Goal: Navigation & Orientation: Find specific page/section

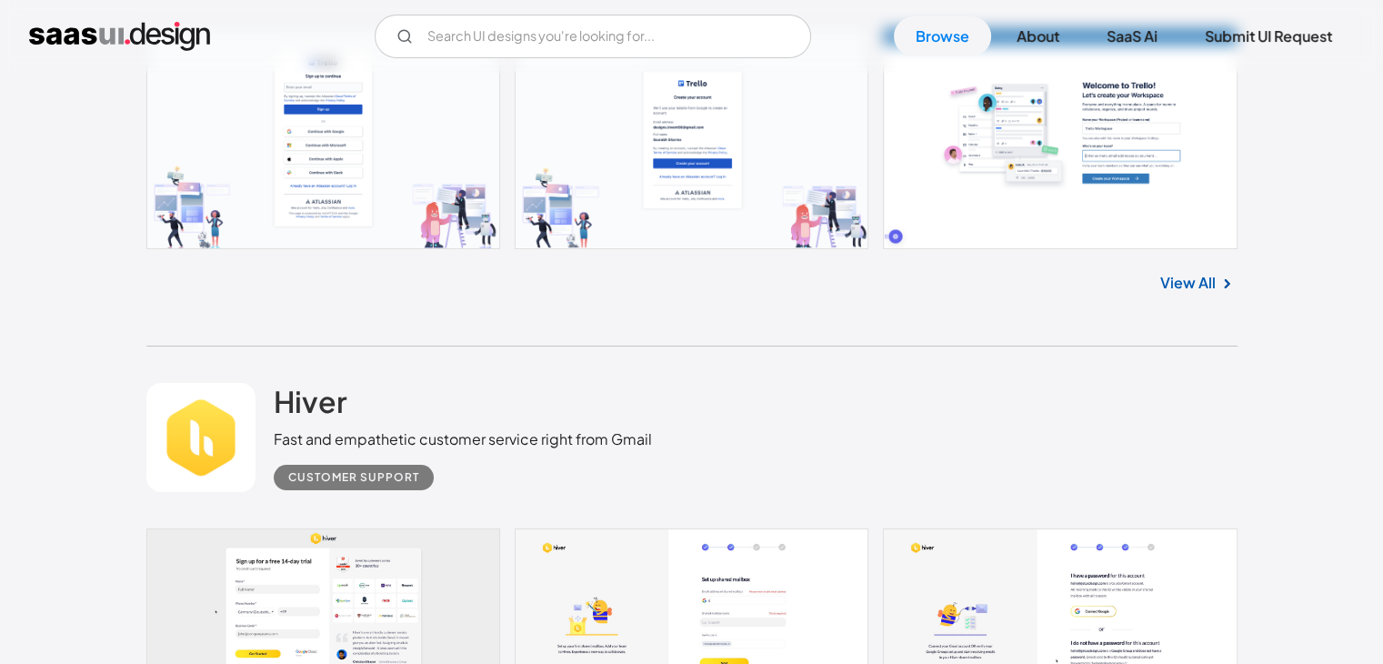
scroll to position [13604, 0]
click at [1135, 35] on link "SaaS Ai" at bounding box center [1132, 36] width 95 height 40
click at [1042, 34] on link "About" at bounding box center [1038, 36] width 86 height 40
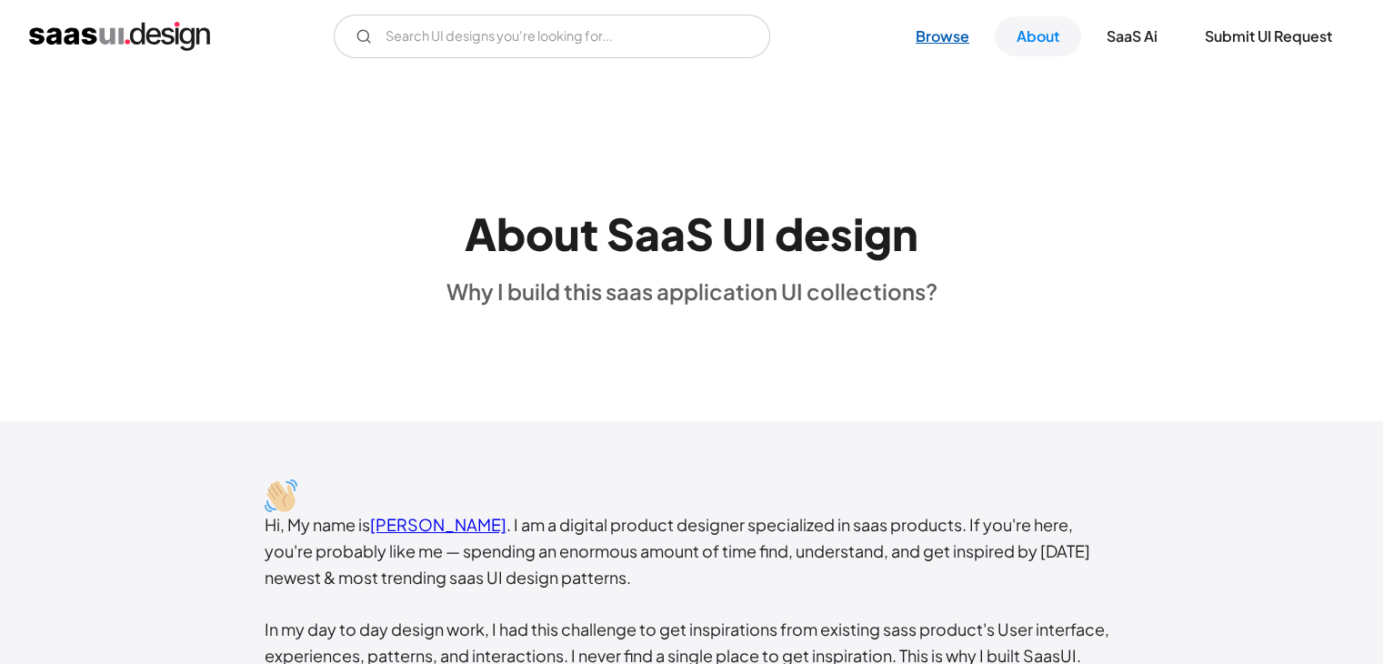
click at [949, 32] on link "Browse" at bounding box center [942, 36] width 97 height 40
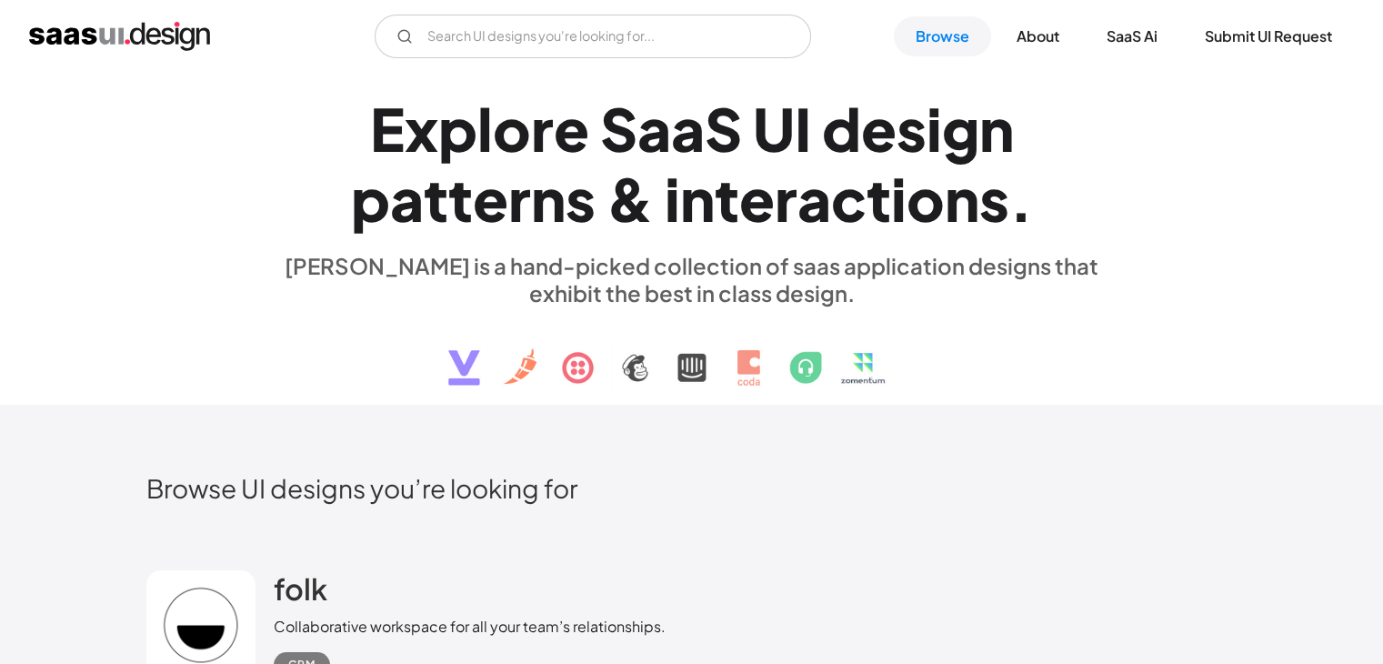
click at [949, 32] on link "Browse" at bounding box center [942, 36] width 97 height 40
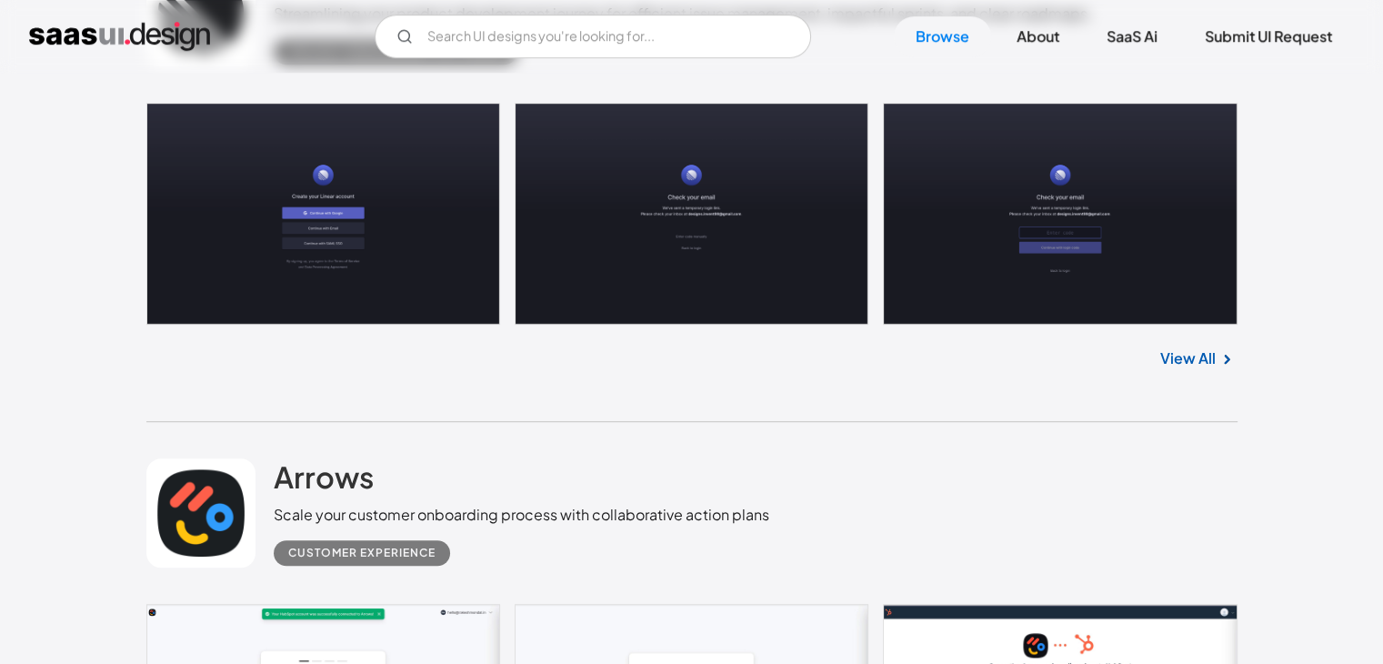
scroll to position [1200, 0]
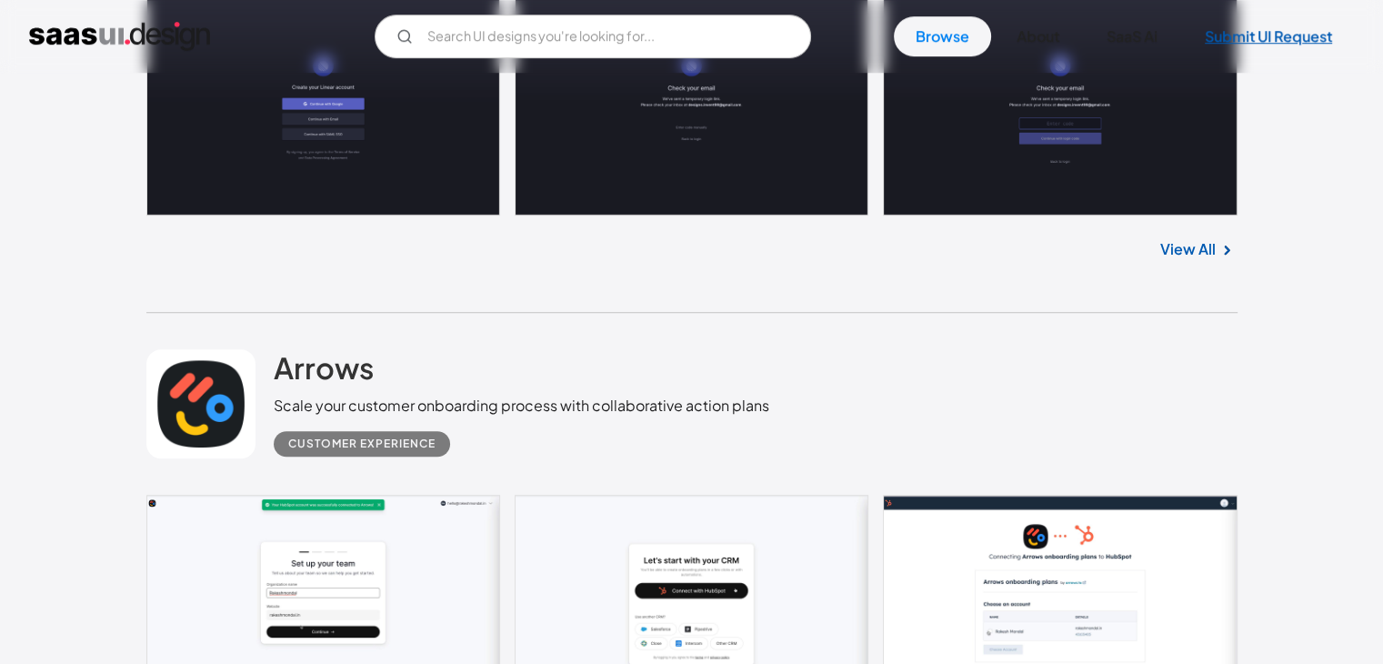
click at [1273, 45] on link "Submit UI Request" at bounding box center [1268, 36] width 171 height 40
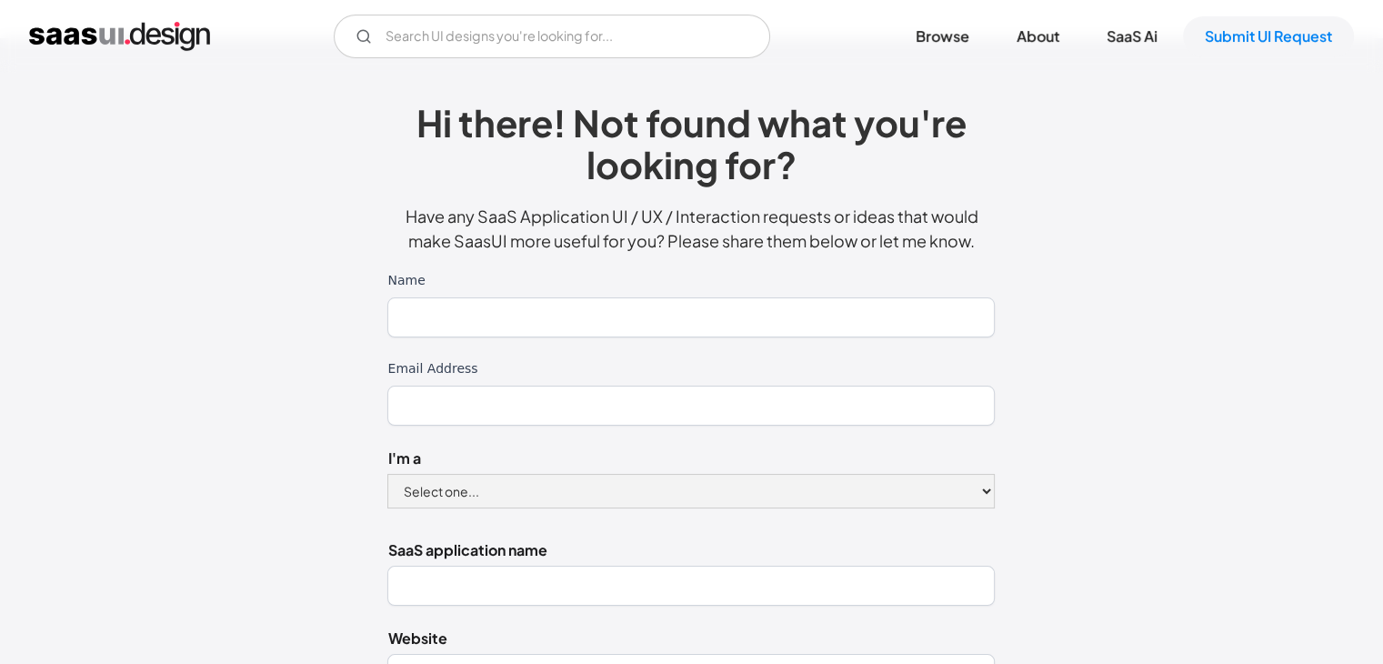
scroll to position [34, 0]
